Goal: Task Accomplishment & Management: Manage account settings

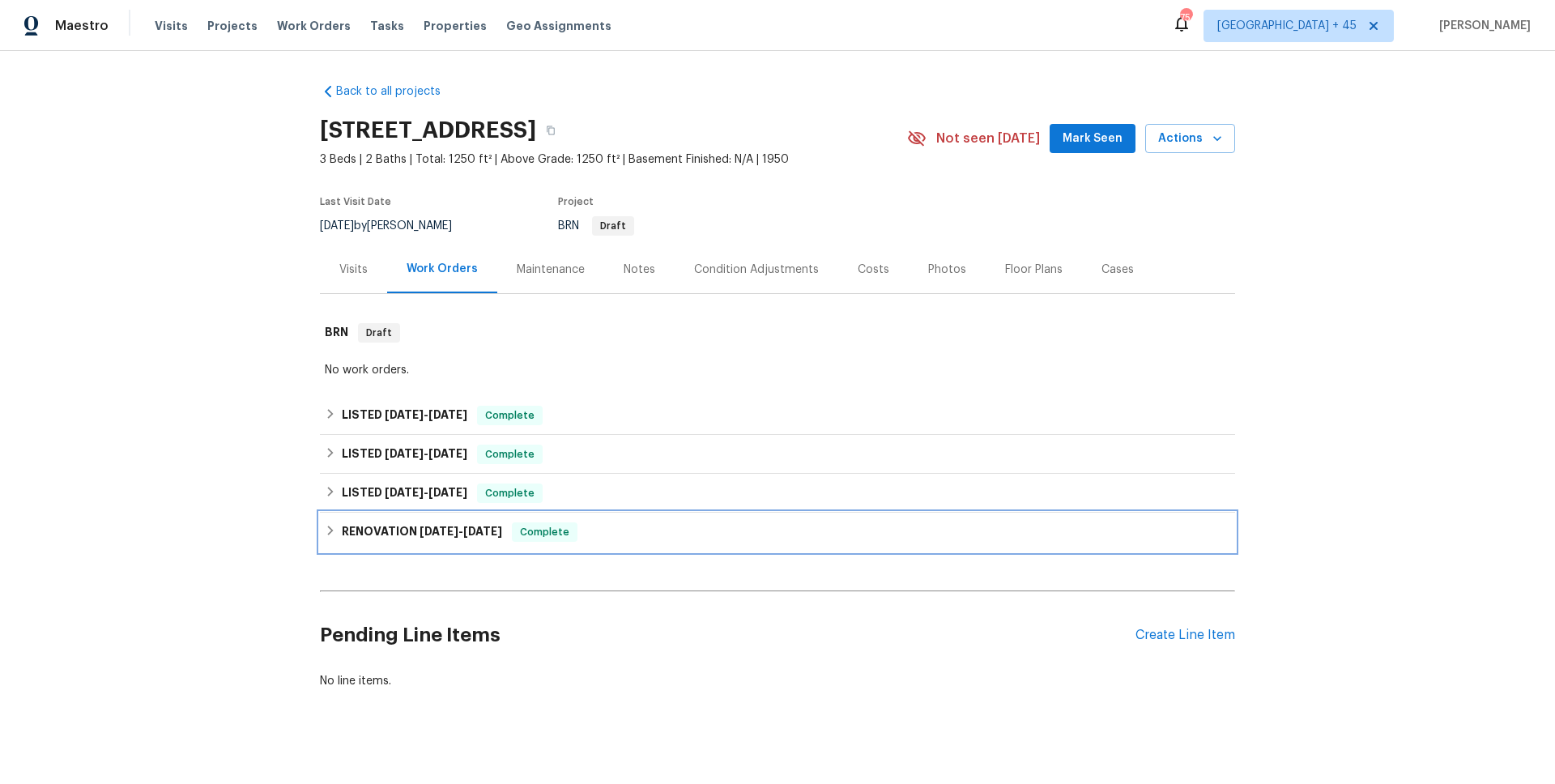
click at [459, 534] on span "6/18/25" at bounding box center [439, 531] width 39 height 11
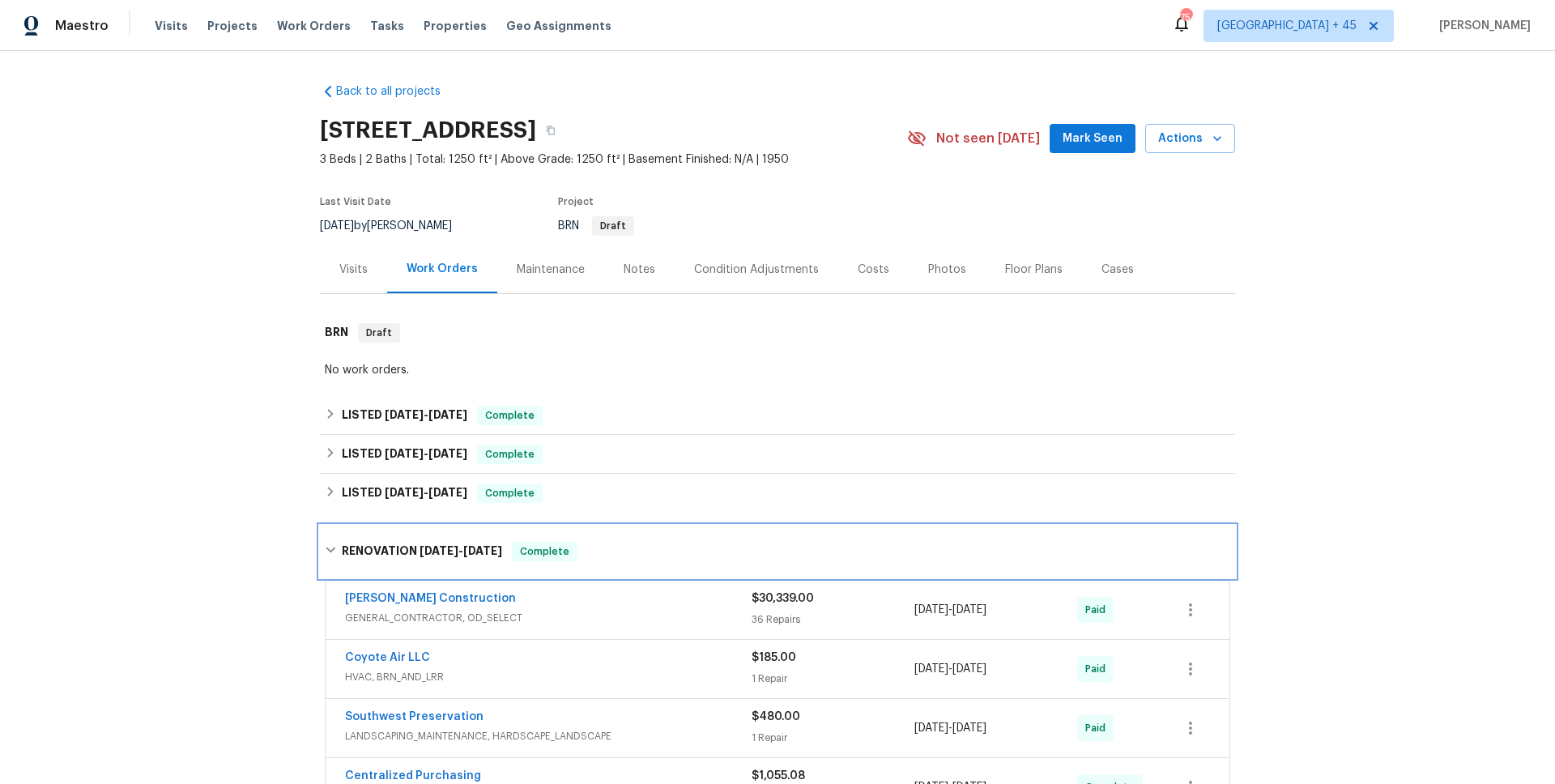
scroll to position [286, 0]
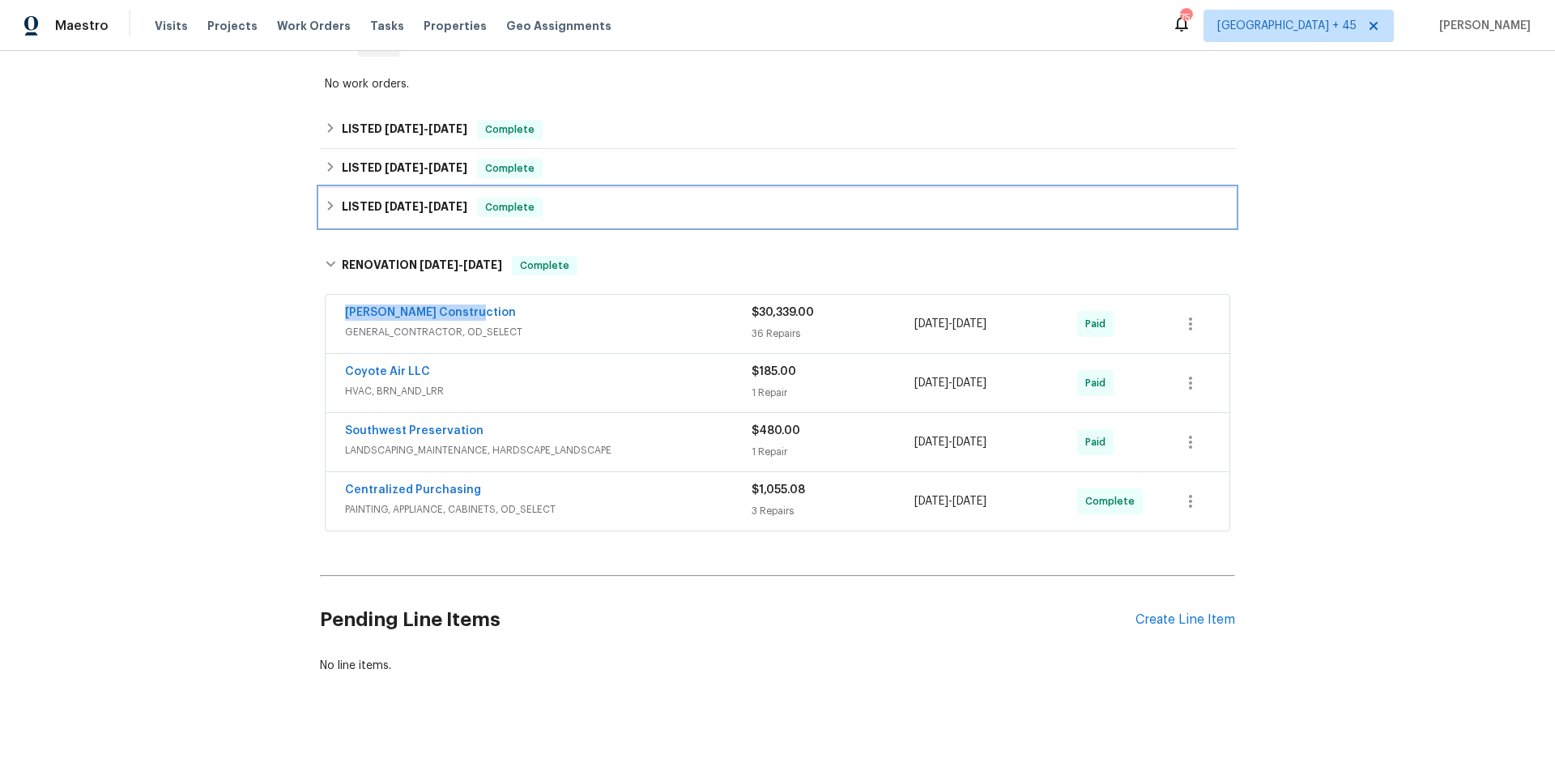
click at [444, 213] on h6 "LISTED 7/3/25 - 7/4/25" at bounding box center [404, 207] width 125 height 19
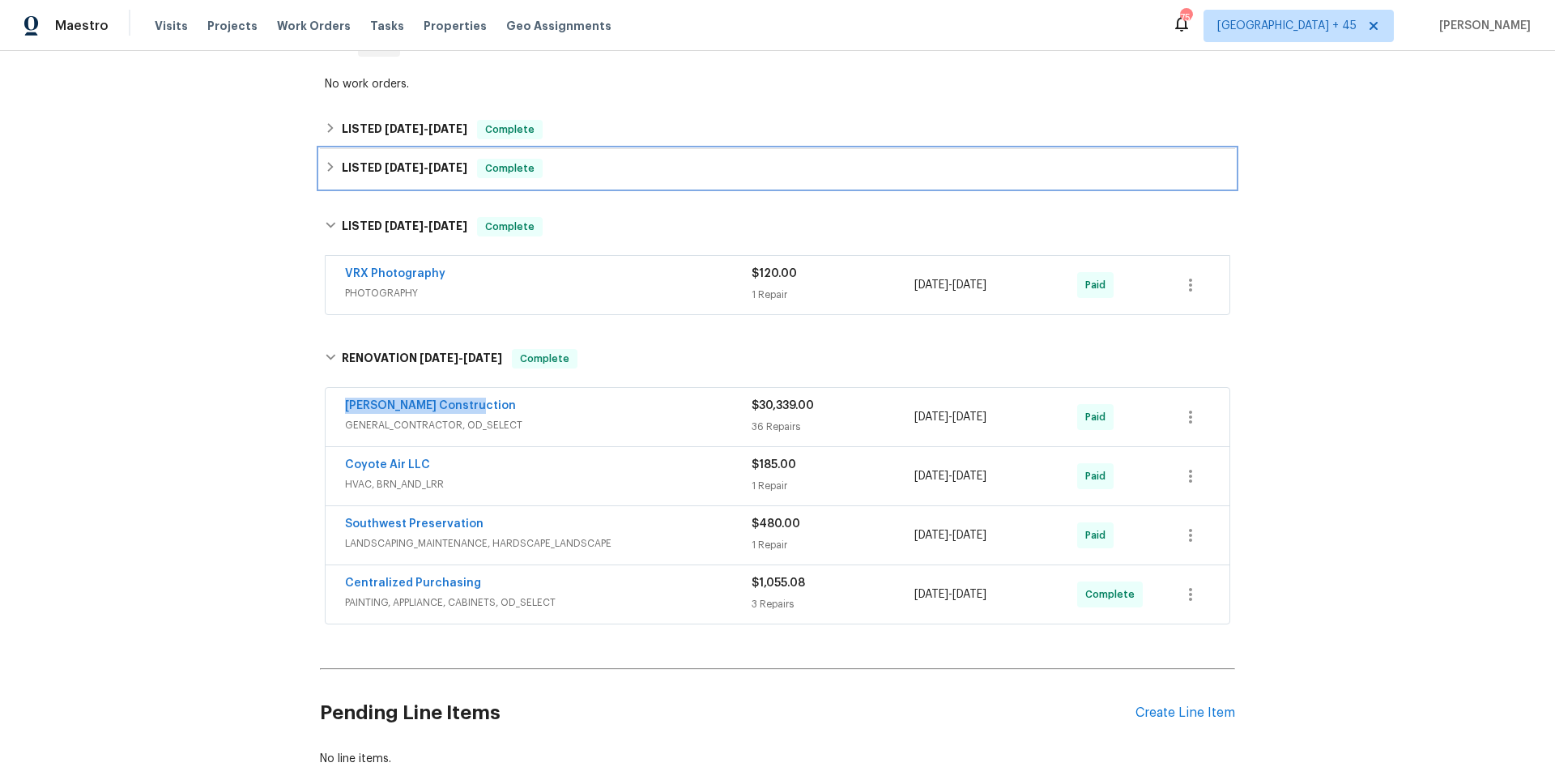
click at [434, 170] on span "7/18/25" at bounding box center [447, 168] width 39 height 11
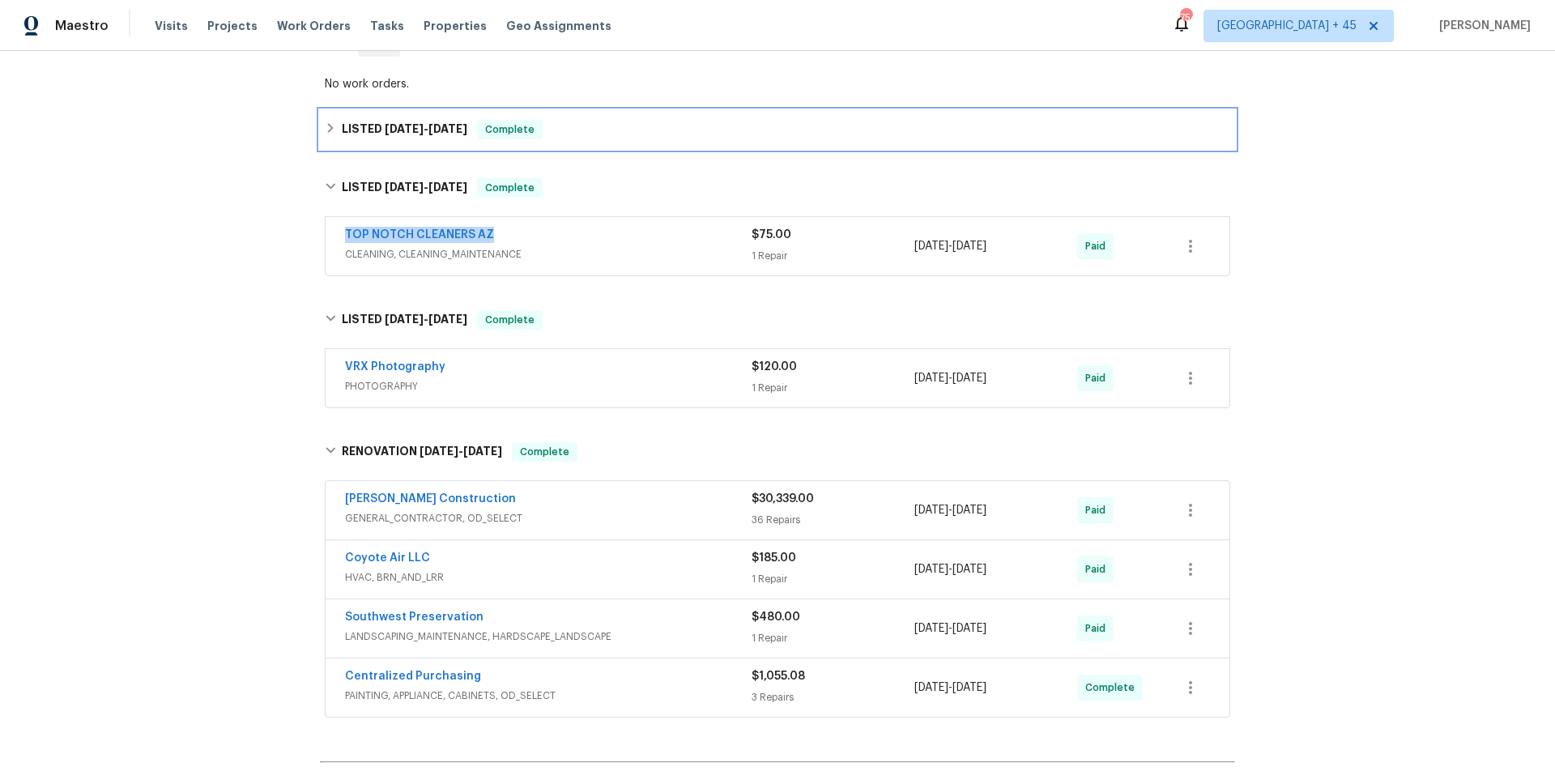
click at [441, 117] on div "LISTED 7/18/25 - 7/24/25 Complete" at bounding box center [778, 129] width 915 height 39
